Goal: Information Seeking & Learning: Check status

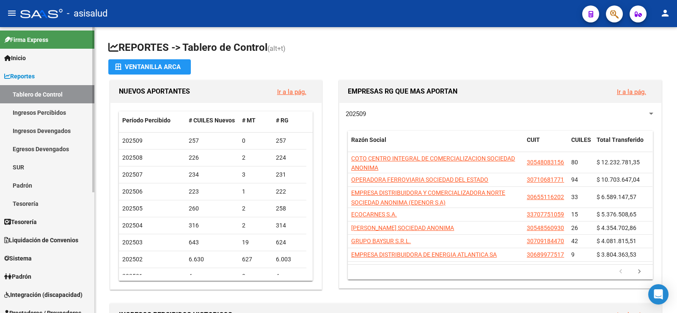
click at [22, 75] on span "Reportes" at bounding box center [19, 75] width 30 height 9
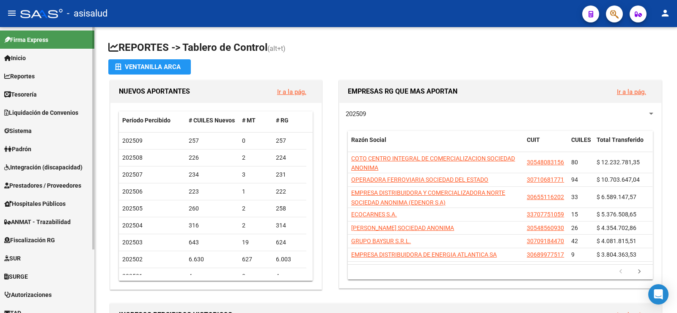
click at [22, 154] on link "Padrón" at bounding box center [47, 149] width 94 height 18
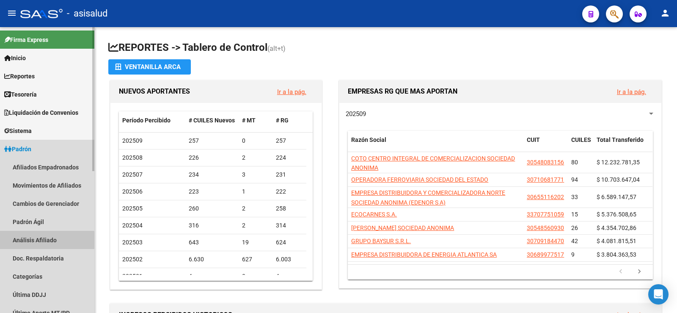
click at [44, 243] on link "Análisis Afiliado" at bounding box center [47, 240] width 94 height 18
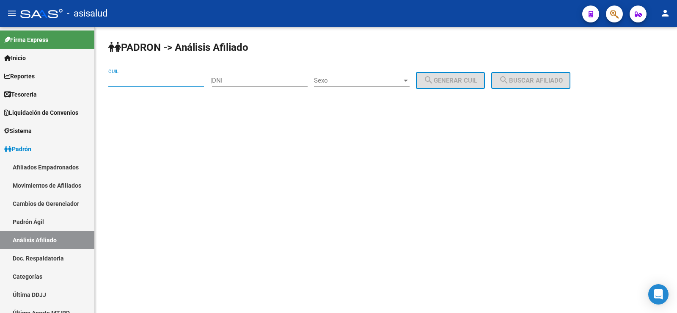
click at [144, 81] on input "CUIL" at bounding box center [156, 81] width 96 height 8
paste input "20-22076230-1"
type input "20-22076230-1"
click at [540, 81] on span "search Buscar afiliado" at bounding box center [531, 81] width 64 height 8
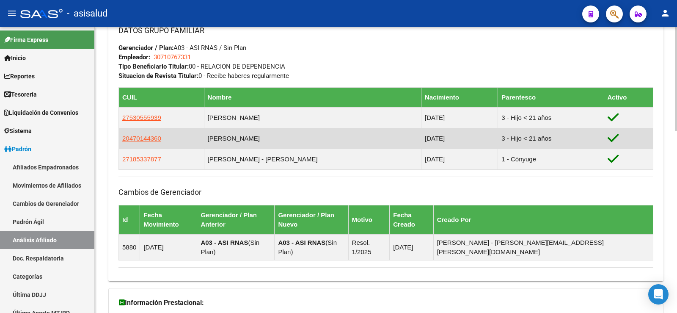
scroll to position [501, 0]
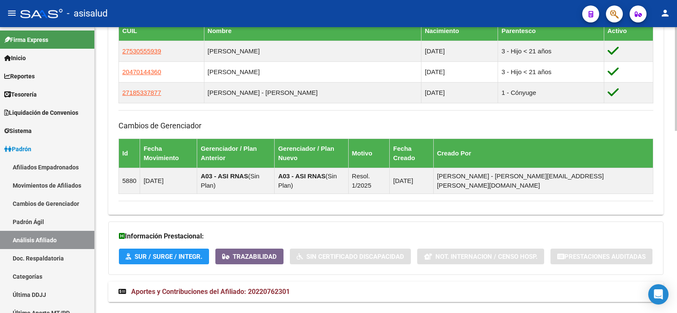
click at [272, 287] on span "Aportes y Contribuciones del Afiliado: 20220762301" at bounding box center [210, 291] width 159 height 8
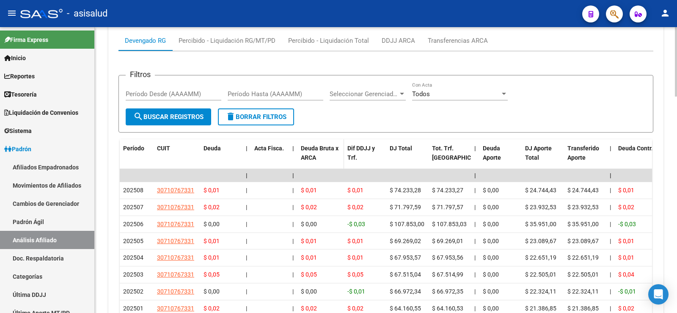
scroll to position [804, 0]
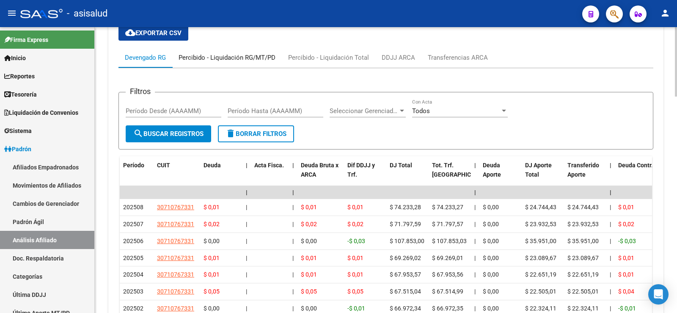
click at [197, 53] on div "Percibido - Liquidación RG/MT/PD" at bounding box center [227, 57] width 97 height 9
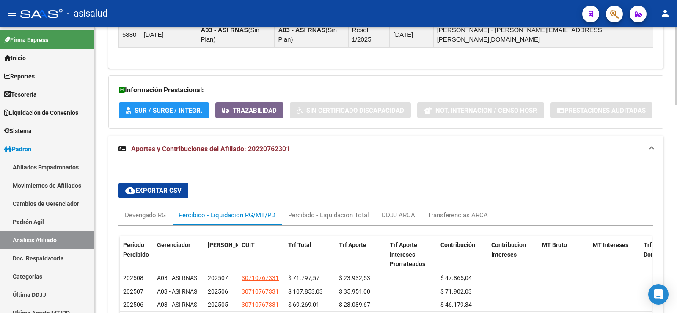
scroll to position [761, 0]
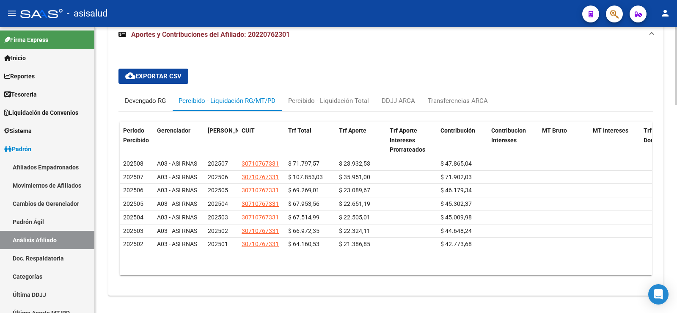
click at [148, 96] on div "Devengado RG" at bounding box center [145, 100] width 41 height 9
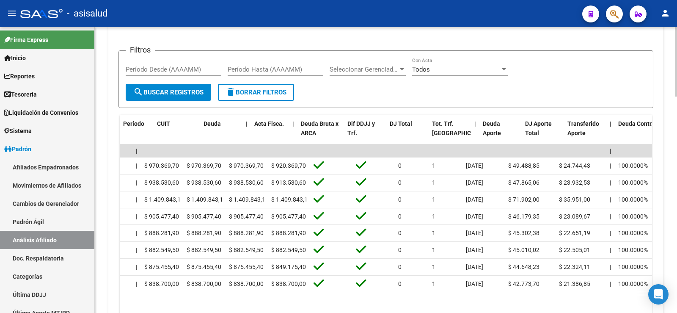
scroll to position [0, 0]
